Goal: Task Accomplishment & Management: Use online tool/utility

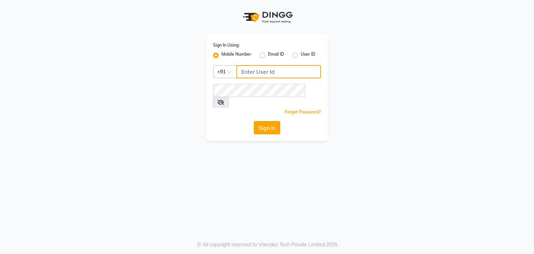
type input "7760024377"
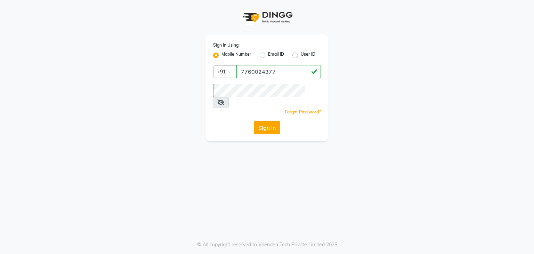
click at [277, 121] on button "Sign In" at bounding box center [267, 127] width 26 height 13
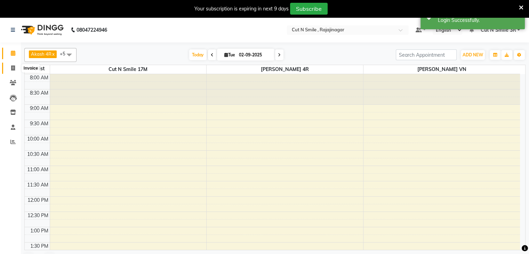
click at [9, 69] on span at bounding box center [13, 68] width 12 height 8
select select "7187"
select select "service"
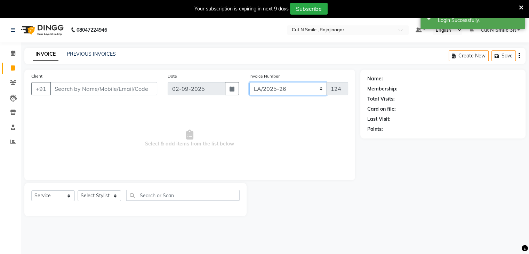
click at [261, 87] on select "[PERSON_NAME]/25-26 LA/2025-26 SH/25 CH/25 SA/25" at bounding box center [288, 88] width 78 height 13
select select "7181"
click at [249, 82] on select "[PERSON_NAME]/25-26 LA/2025-26 SH/25 CH/25 SA/25" at bounding box center [288, 88] width 78 height 13
type input "2616"
